Goal: Check status: Check status

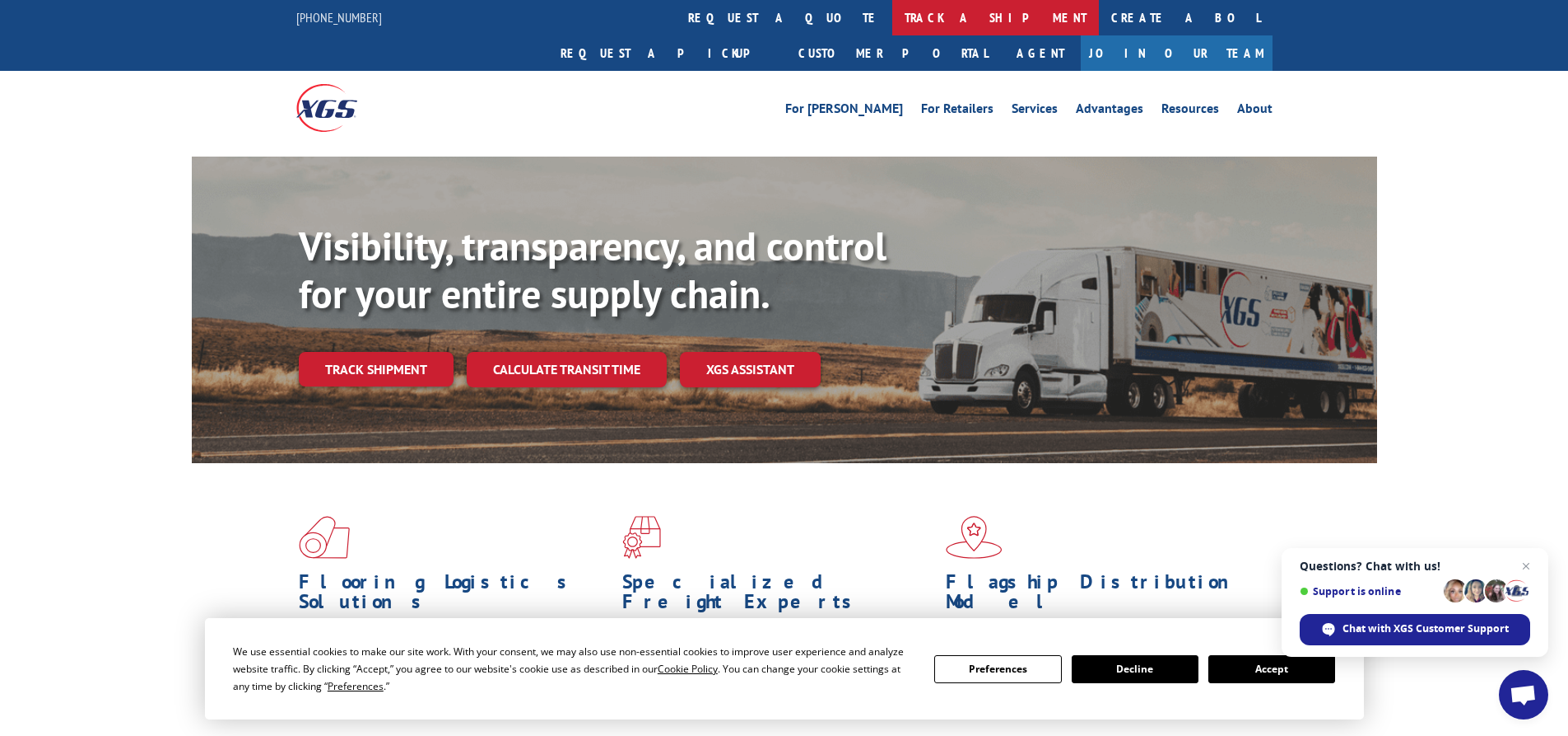
click at [892, 11] on link "track a shipment" at bounding box center [996, 18] width 207 height 35
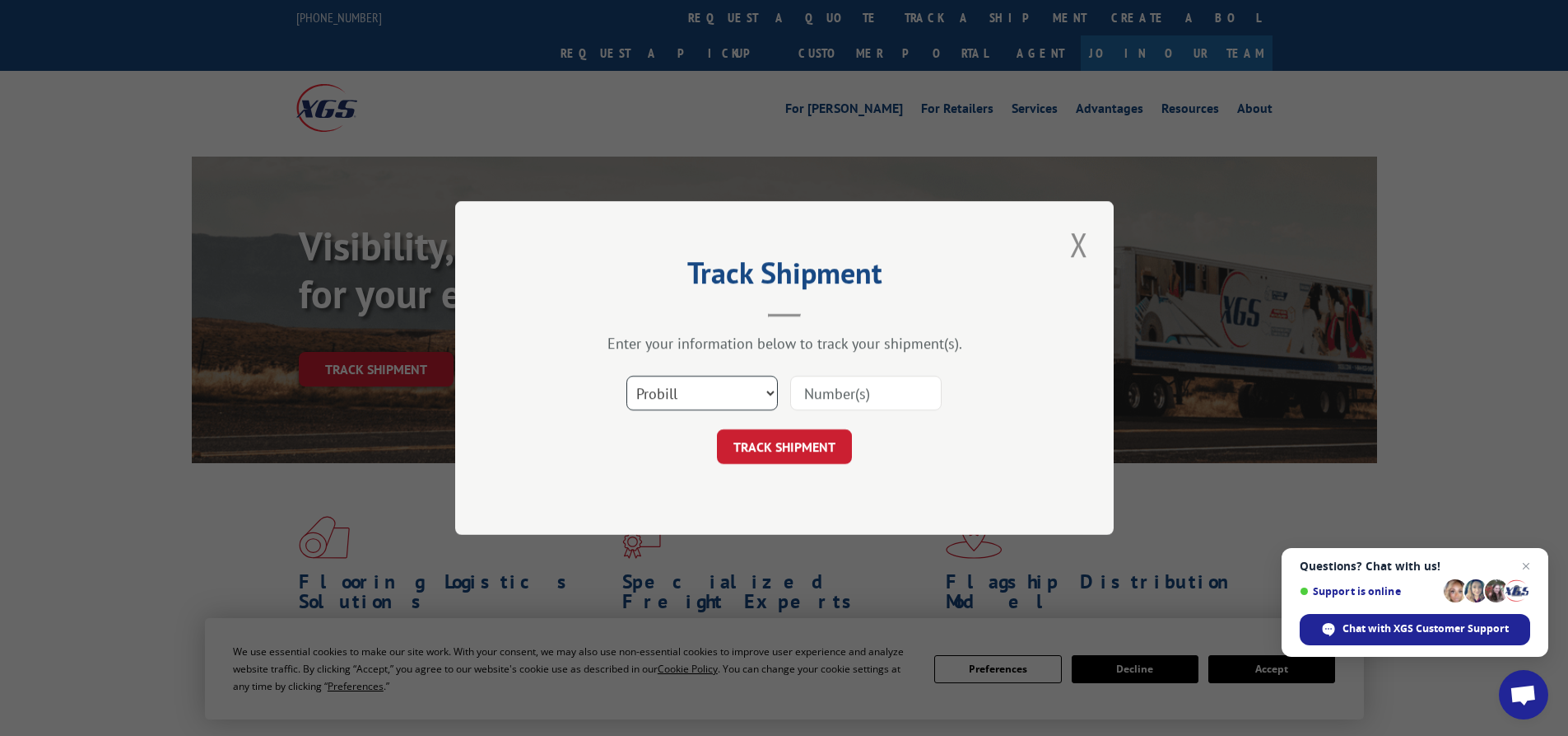
drag, startPoint x: 710, startPoint y: 380, endPoint x: 706, endPoint y: 389, distance: 9.8
click at [710, 380] on select "Select category... Probill BOL PO" at bounding box center [702, 392] width 151 height 34
select select "bol"
click at [627, 376] on select "Select category... Probill BOL PO" at bounding box center [702, 392] width 151 height 34
click at [876, 392] on input at bounding box center [866, 392] width 151 height 34
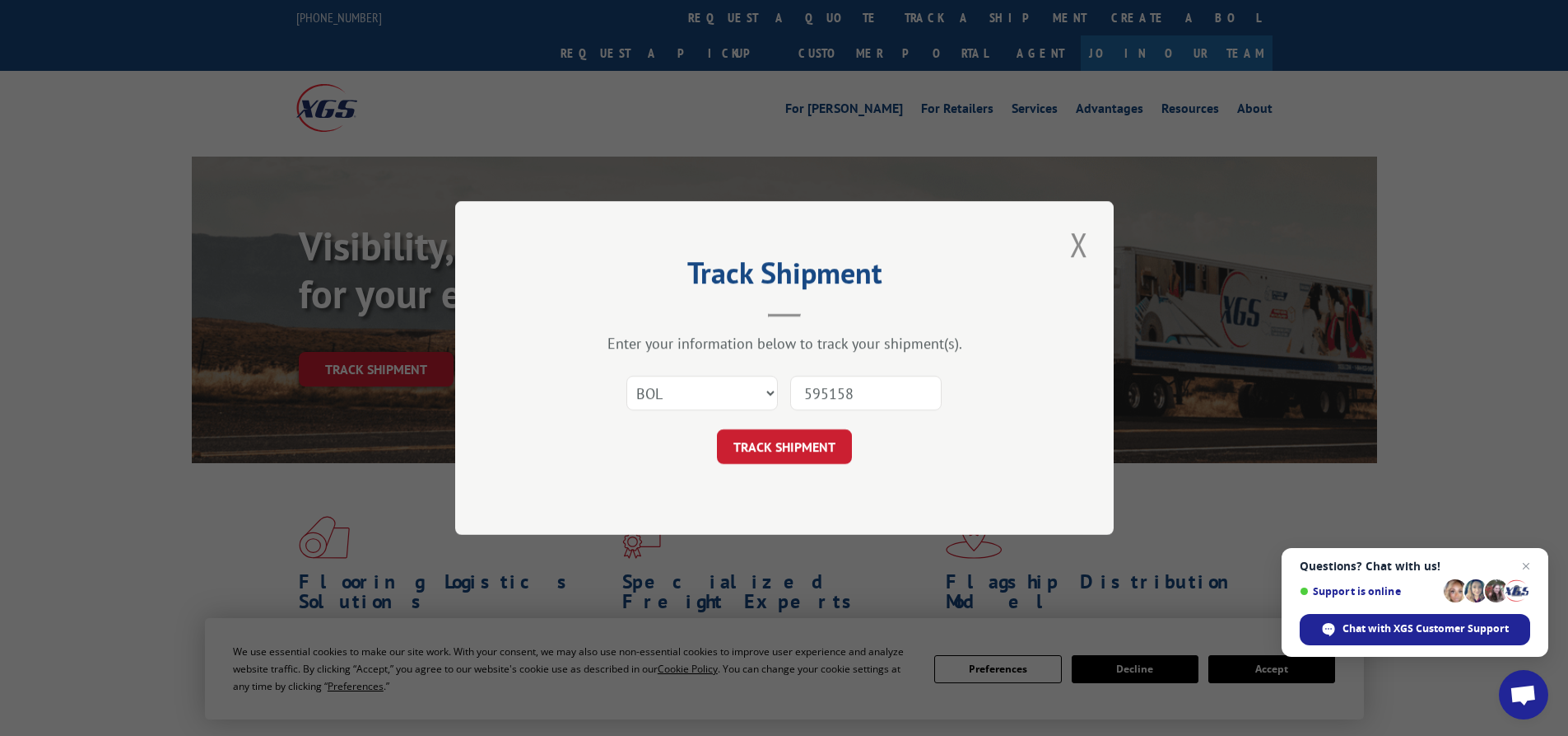
type input "5951582"
click button "TRACK SHIPMENT" at bounding box center [784, 446] width 135 height 34
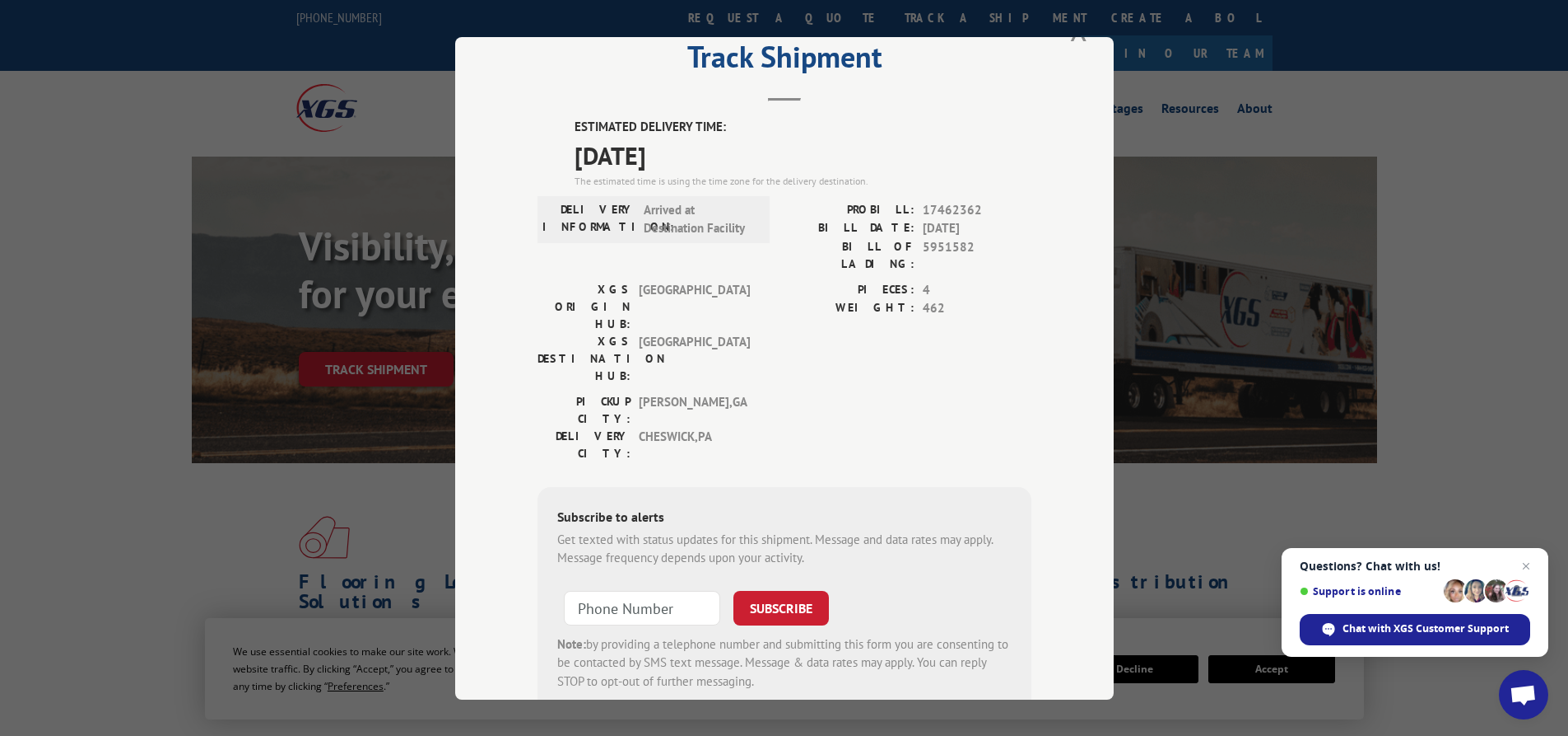
scroll to position [79, 0]
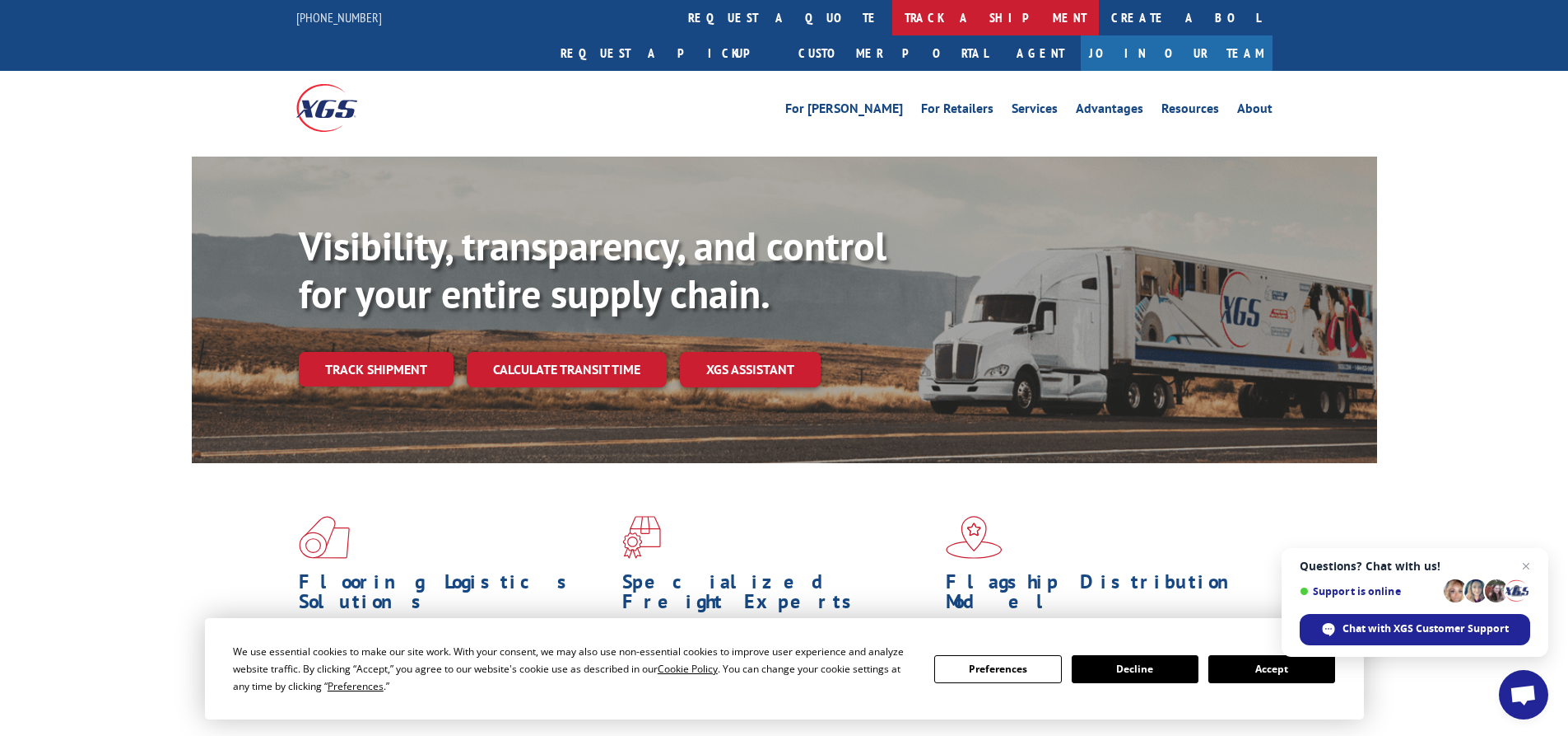
click at [892, 23] on link "track a shipment" at bounding box center [996, 18] width 207 height 35
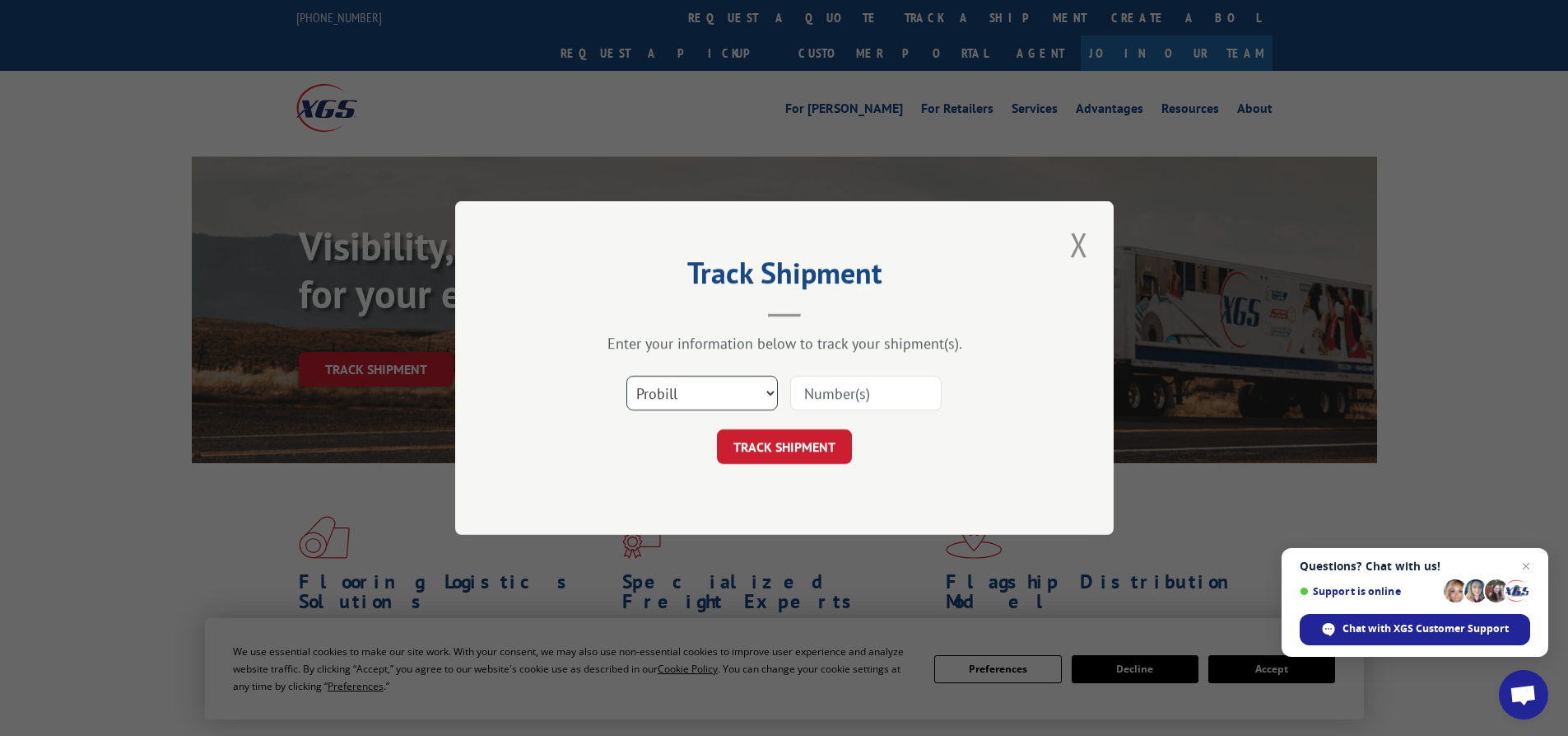
click at [689, 386] on select "Select category... Probill BOL PO" at bounding box center [702, 392] width 151 height 34
select select "bol"
click at [627, 376] on select "Select category... Probill BOL PO" at bounding box center [702, 392] width 151 height 34
click at [830, 390] on input at bounding box center [866, 392] width 151 height 34
type input "5959173"
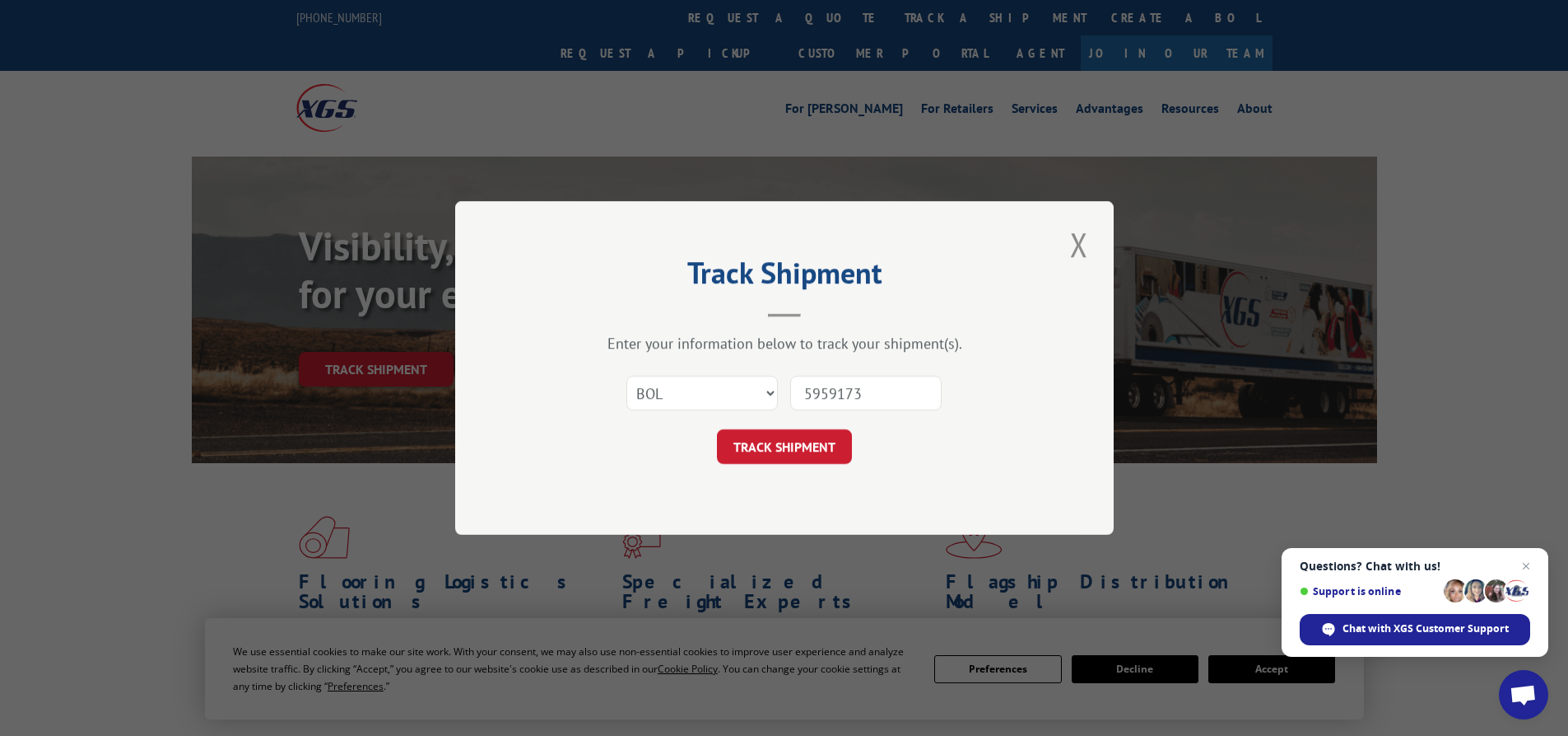
click button "TRACK SHIPMENT" at bounding box center [784, 446] width 135 height 34
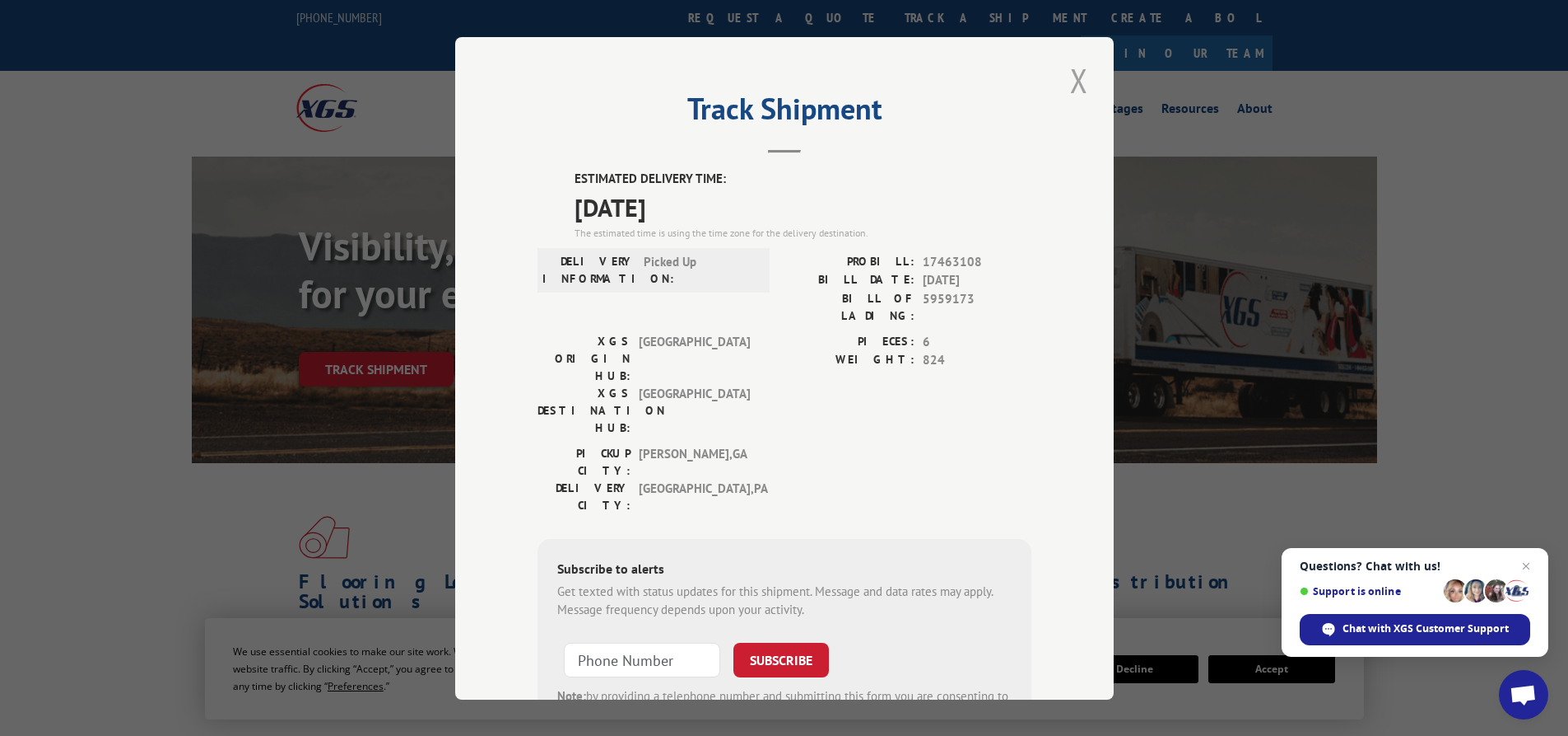
click at [1071, 82] on button "Close modal" at bounding box center [1079, 79] width 28 height 45
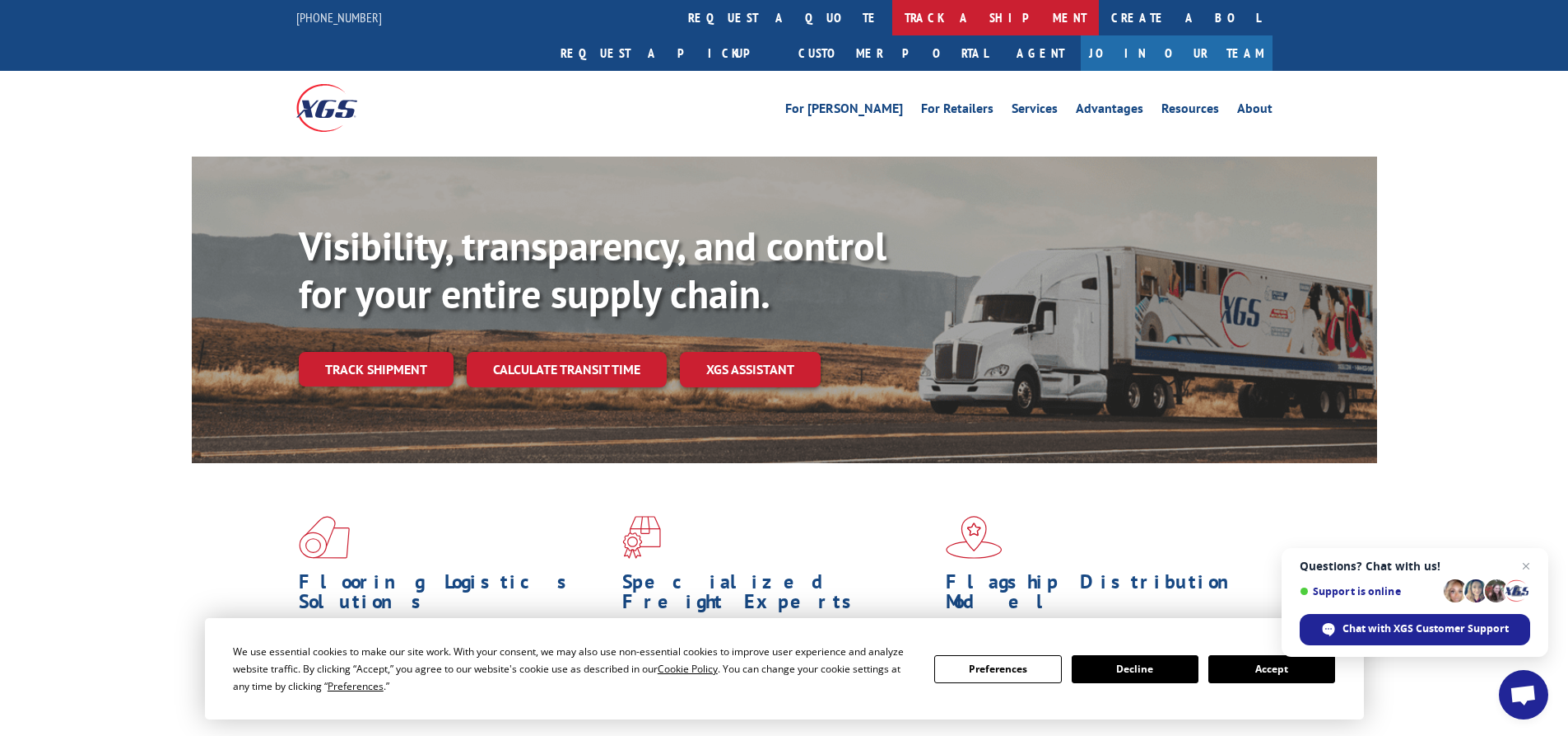
click at [892, 1] on link "track a shipment" at bounding box center [996, 18] width 207 height 35
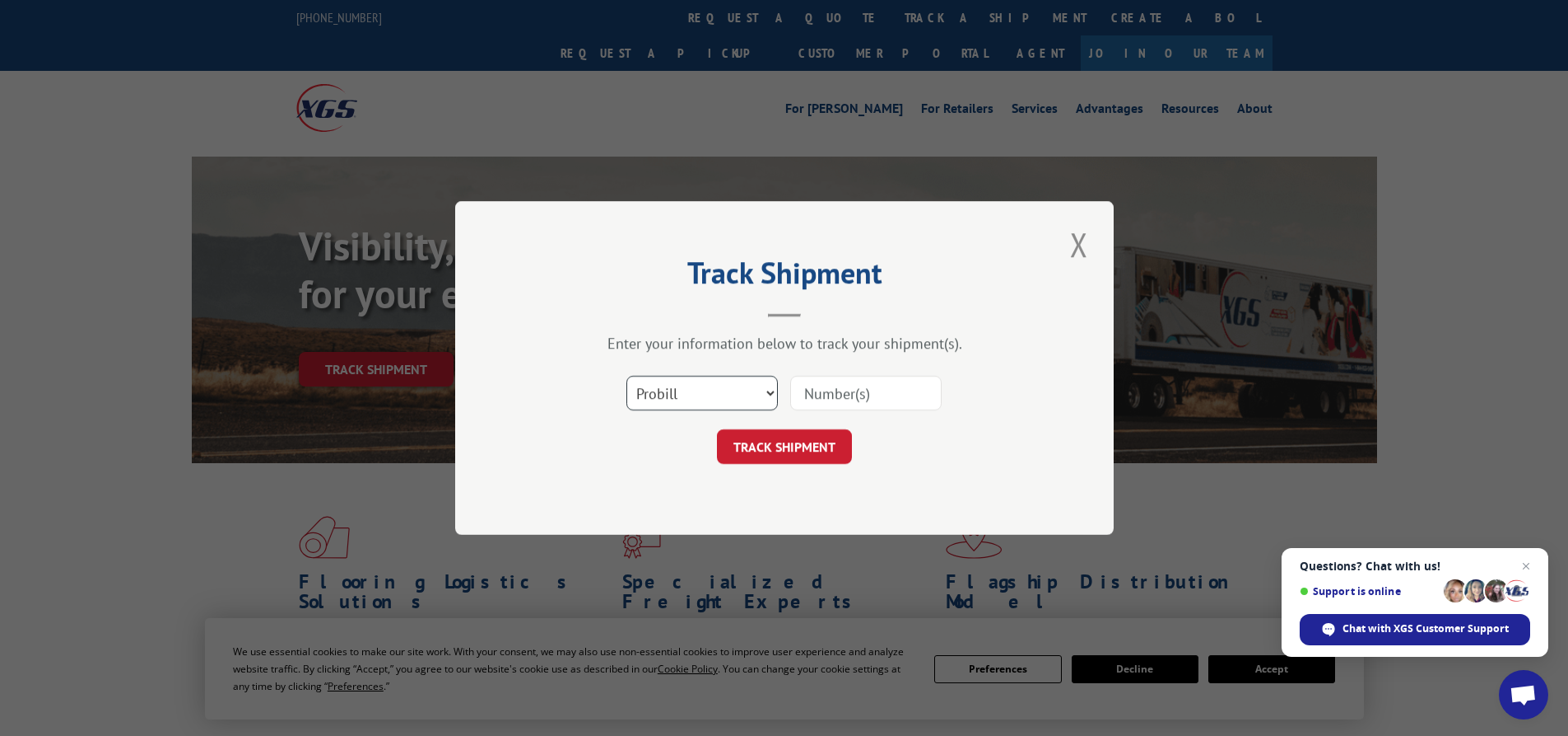
click at [701, 388] on select "Select category... Probill BOL PO" at bounding box center [702, 392] width 151 height 34
select select "bol"
click at [627, 376] on select "Select category... Probill BOL PO" at bounding box center [702, 392] width 151 height 34
click at [902, 405] on input at bounding box center [866, 392] width 151 height 34
type input "5958250"
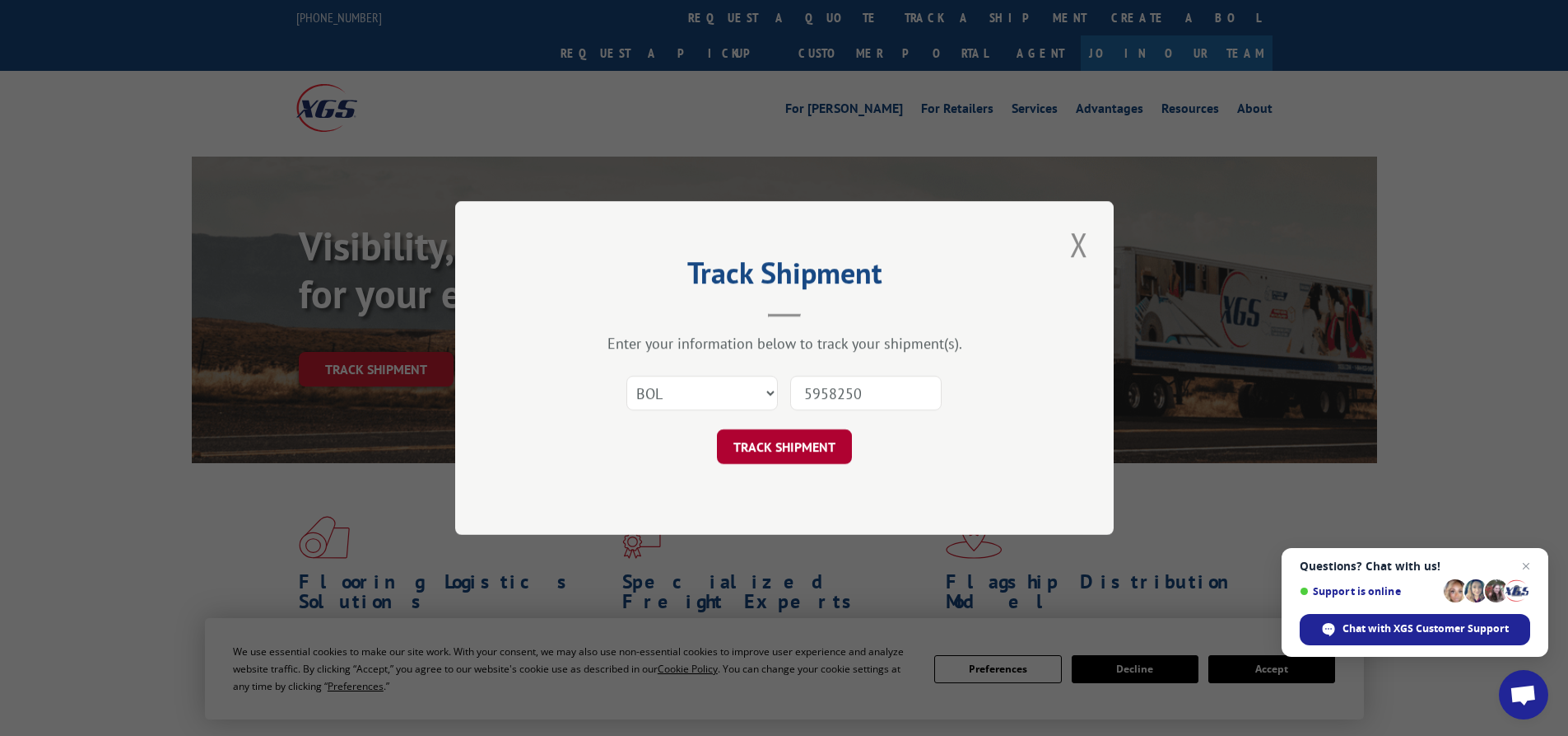
click at [818, 436] on button "TRACK SHIPMENT" at bounding box center [784, 446] width 135 height 34
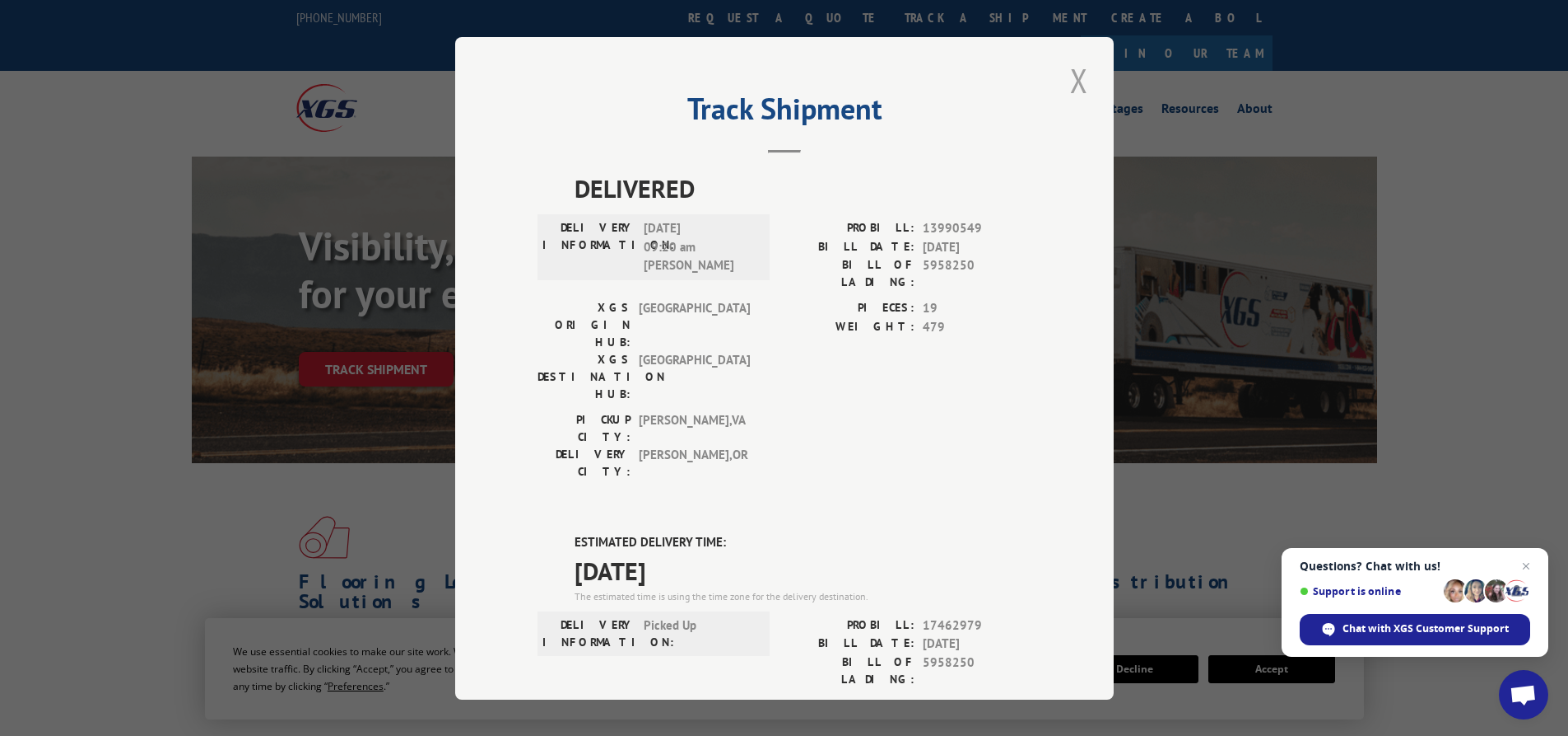
click at [1071, 78] on button "Close modal" at bounding box center [1079, 79] width 28 height 45
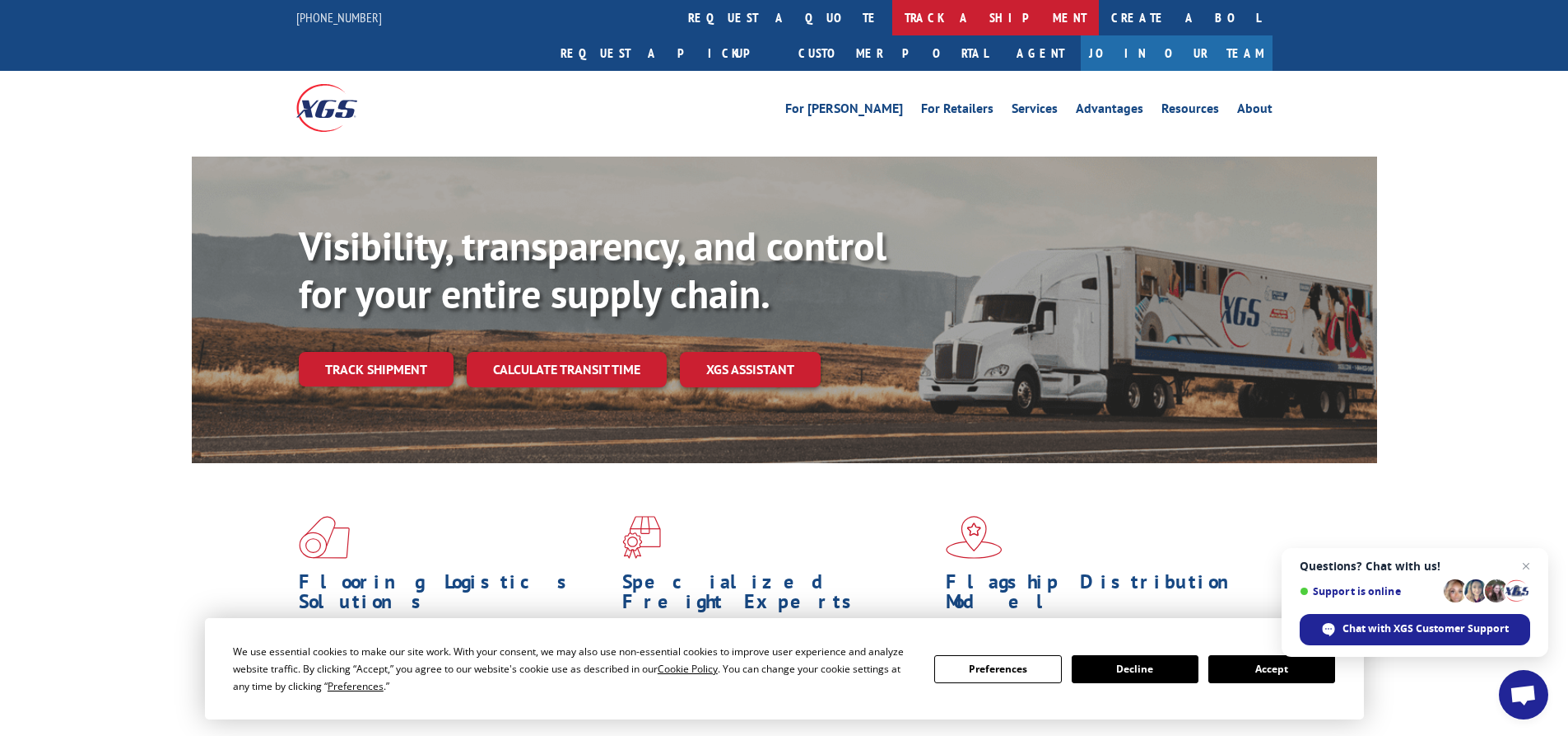
click at [892, 11] on link "track a shipment" at bounding box center [996, 18] width 207 height 35
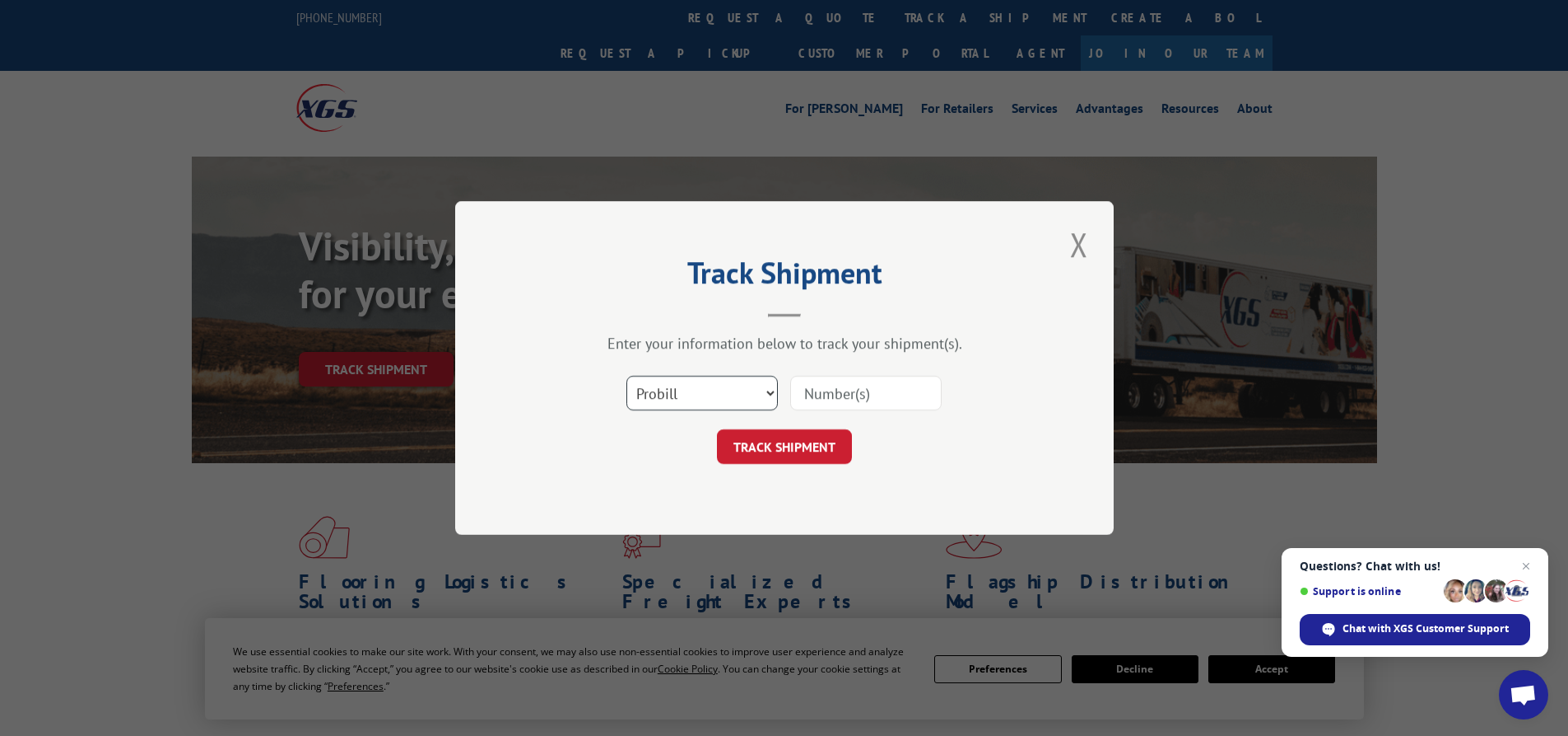
click at [683, 401] on select "Select category... Probill BOL PO" at bounding box center [702, 392] width 151 height 34
select select "bol"
click at [627, 376] on select "Select category... Probill BOL PO" at bounding box center [702, 392] width 151 height 34
click at [815, 388] on input at bounding box center [866, 392] width 151 height 34
type input "54388087"
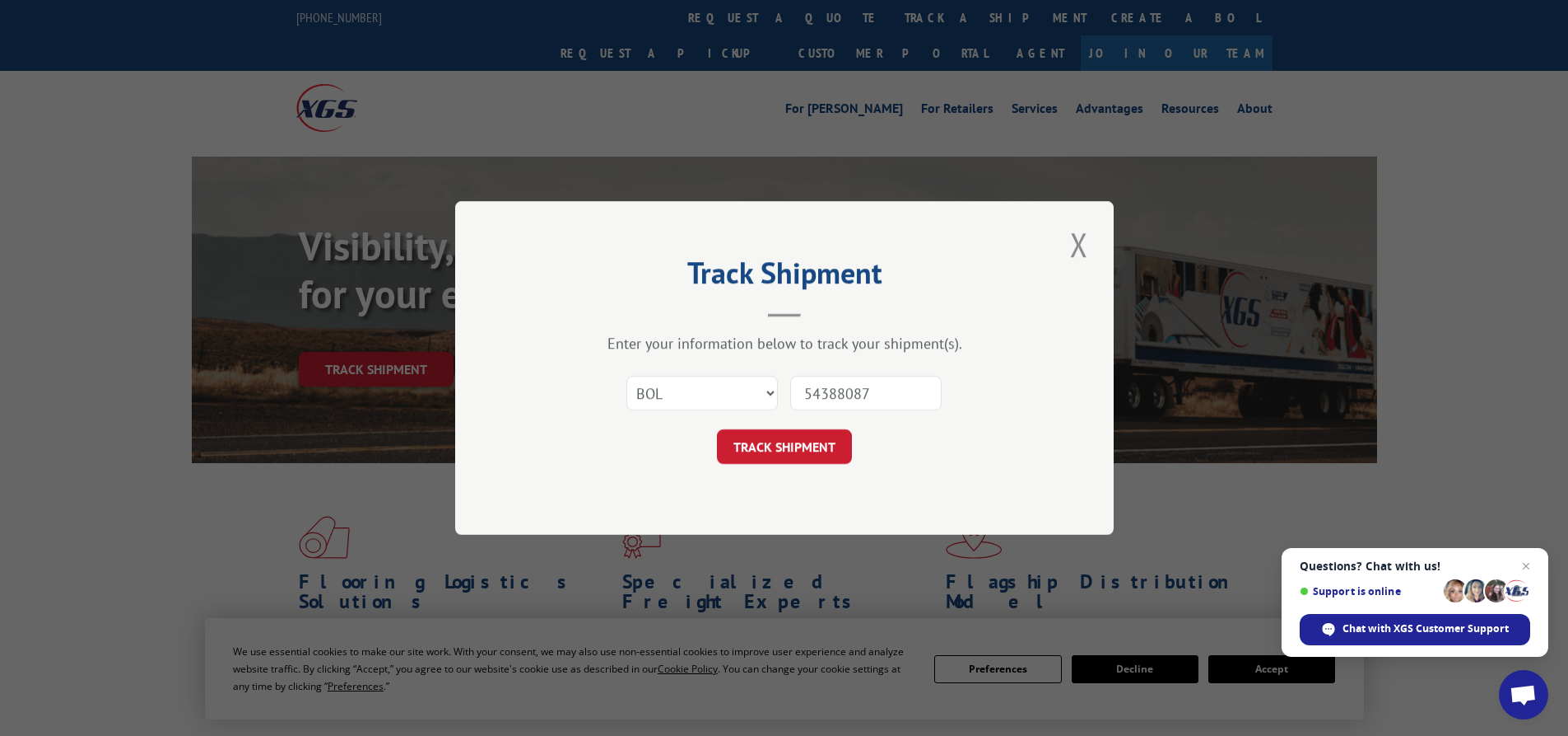
click button "TRACK SHIPMENT" at bounding box center [784, 446] width 135 height 34
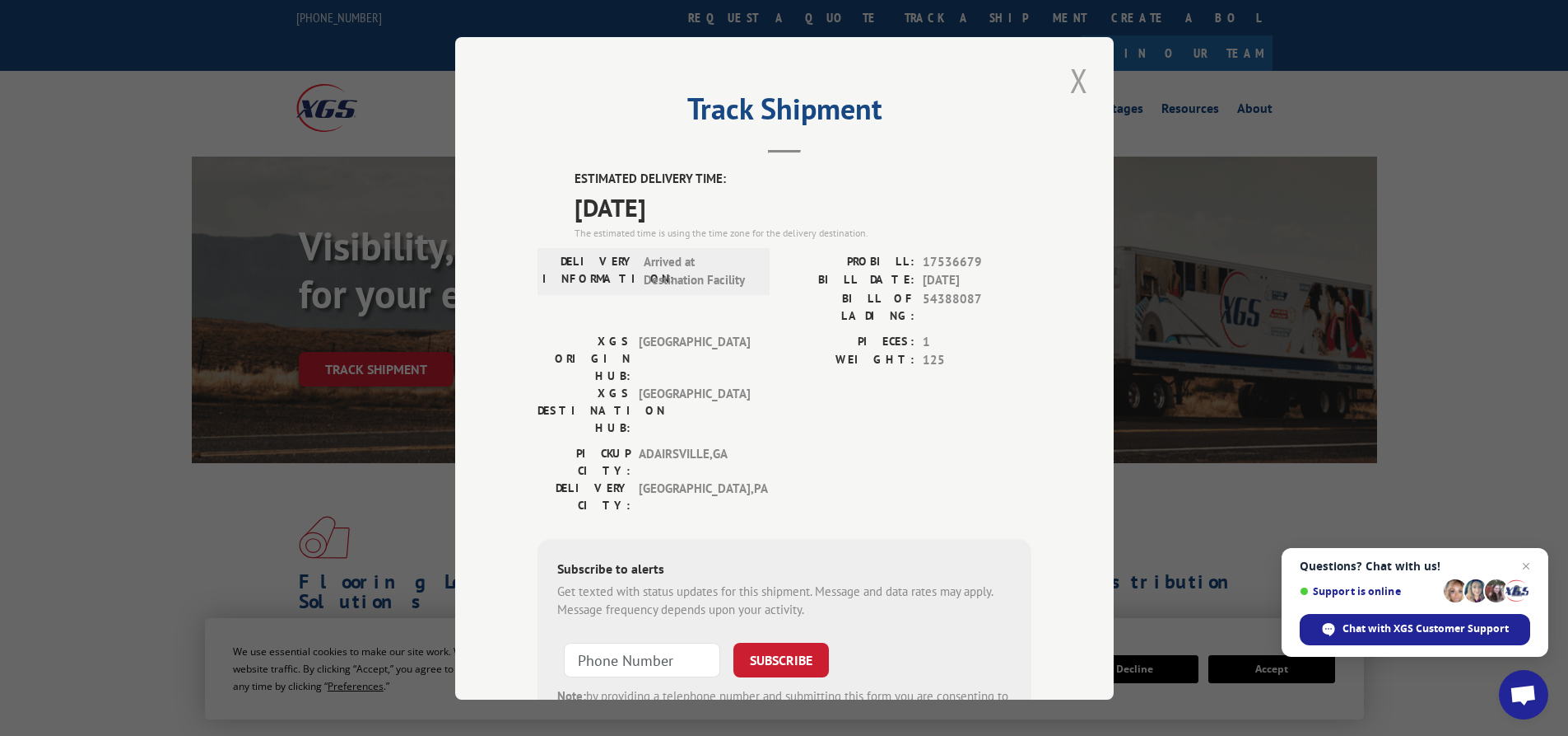
click at [1066, 89] on button "Close modal" at bounding box center [1079, 79] width 28 height 45
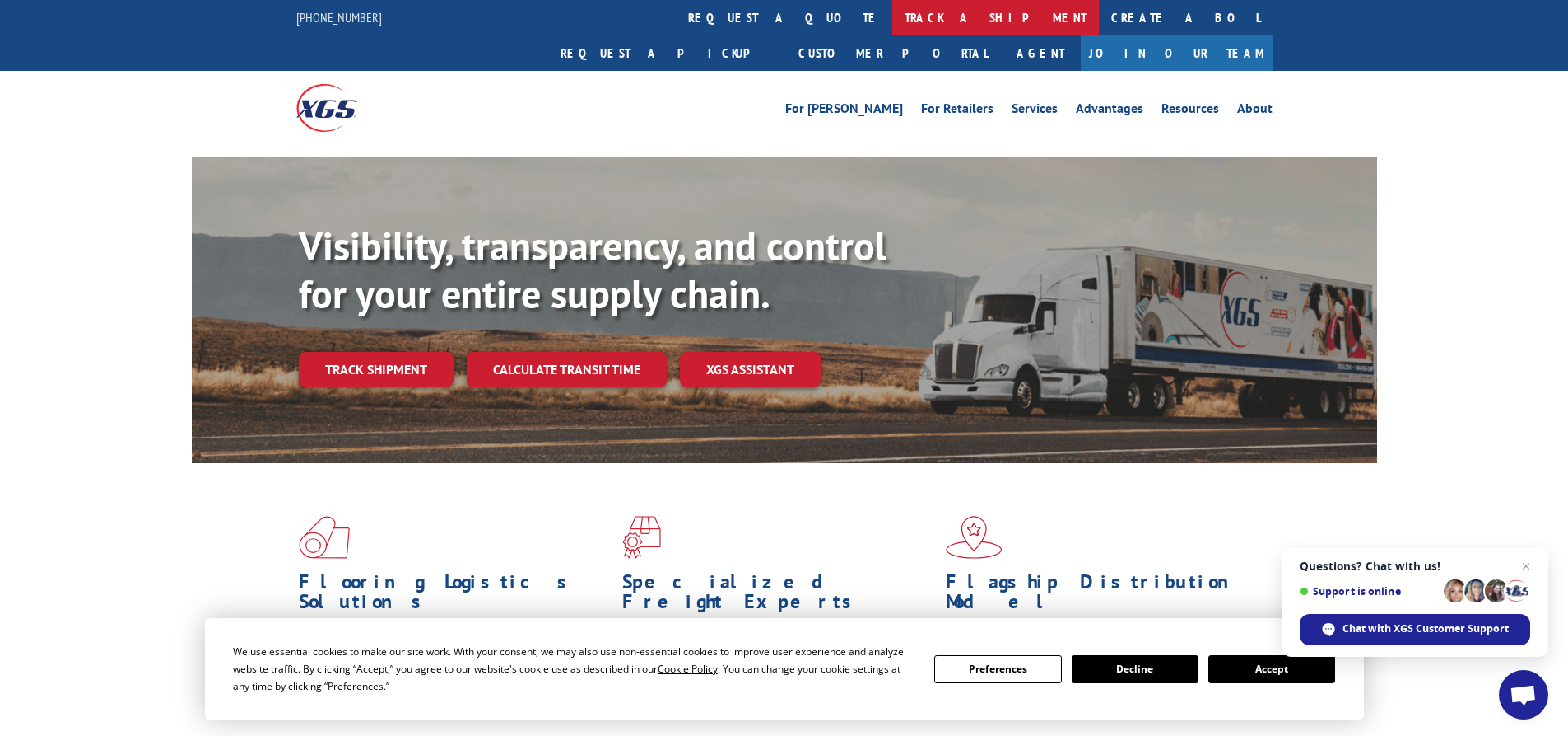
click at [892, 21] on link "track a shipment" at bounding box center [996, 18] width 207 height 35
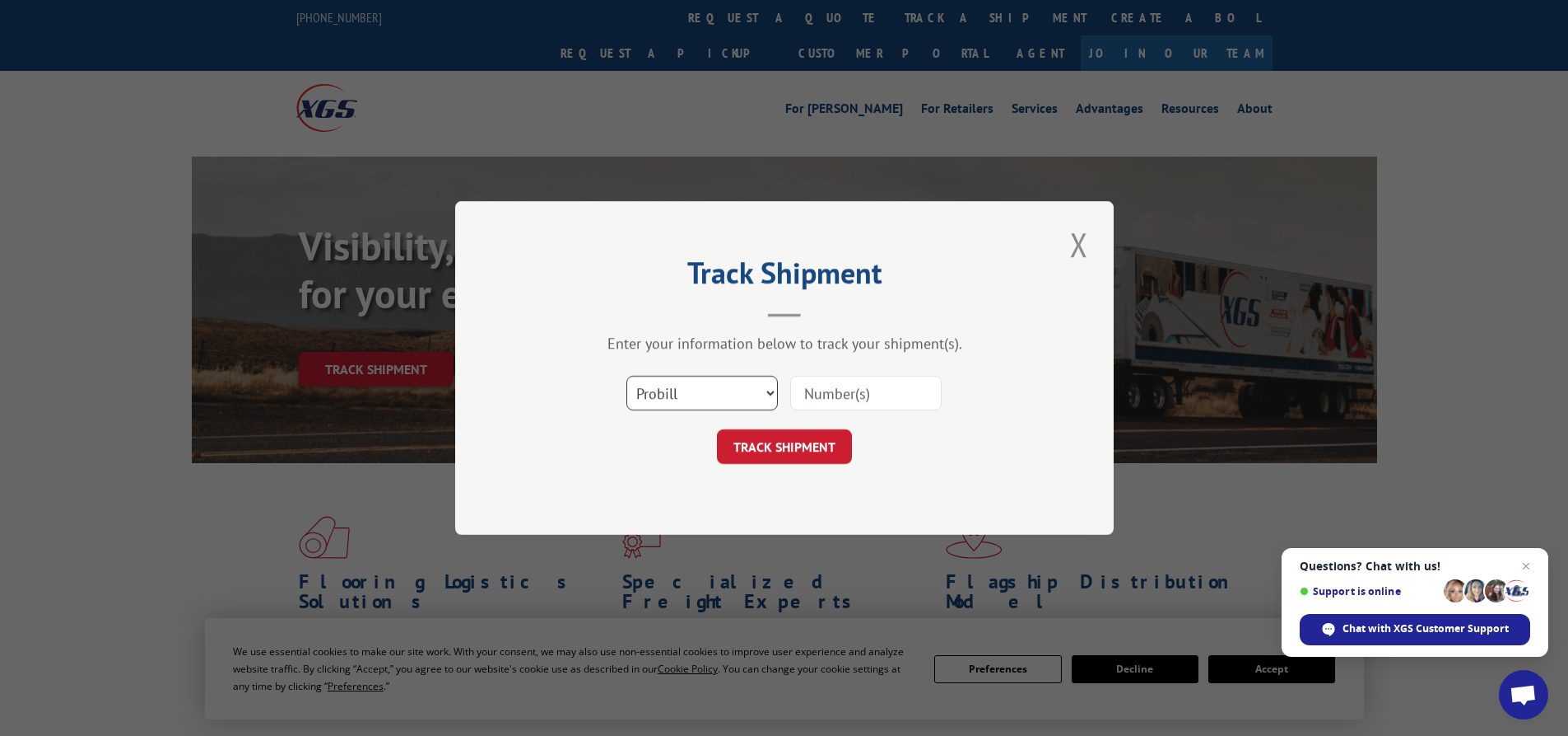
click at [682, 396] on select "Select category... Probill BOL PO" at bounding box center [702, 392] width 151 height 34
select select "bol"
click at [627, 376] on select "Select category... Probill BOL PO" at bounding box center [702, 392] width 151 height 34
click at [876, 382] on input at bounding box center [866, 392] width 151 height 34
type input "54388518"
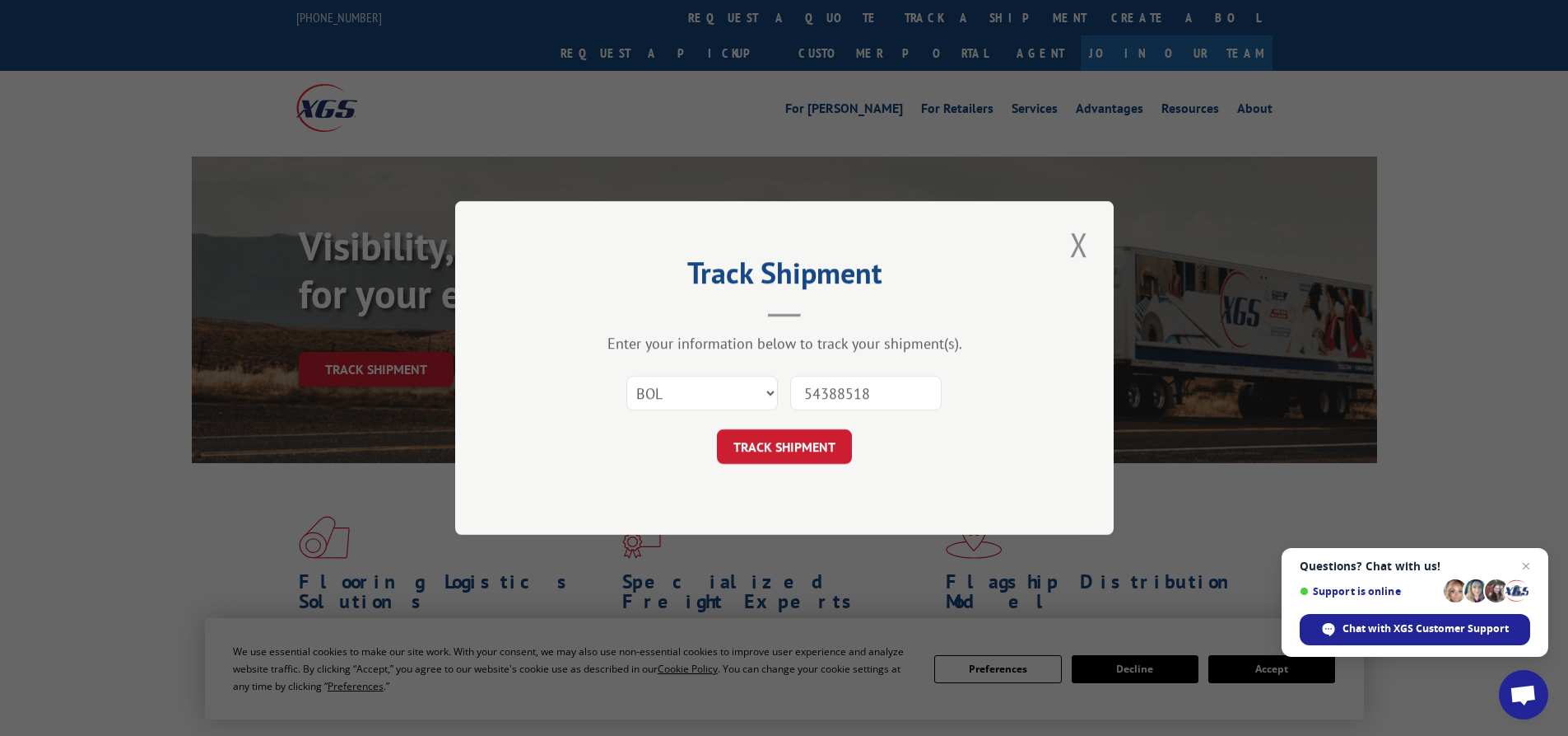
click button "TRACK SHIPMENT" at bounding box center [784, 446] width 135 height 34
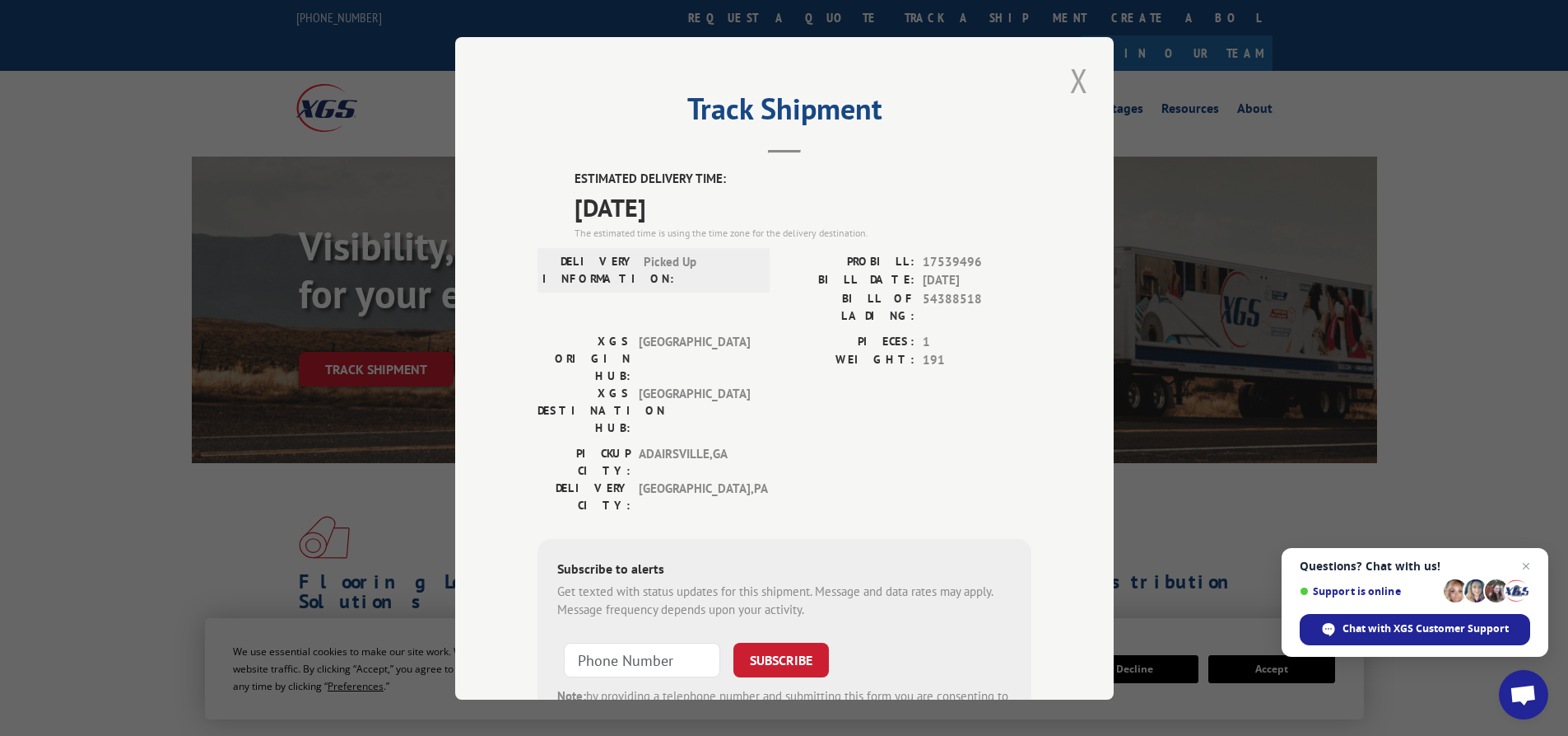
click at [1079, 83] on button "Close modal" at bounding box center [1079, 79] width 28 height 45
